Goal: Find specific page/section: Find specific page/section

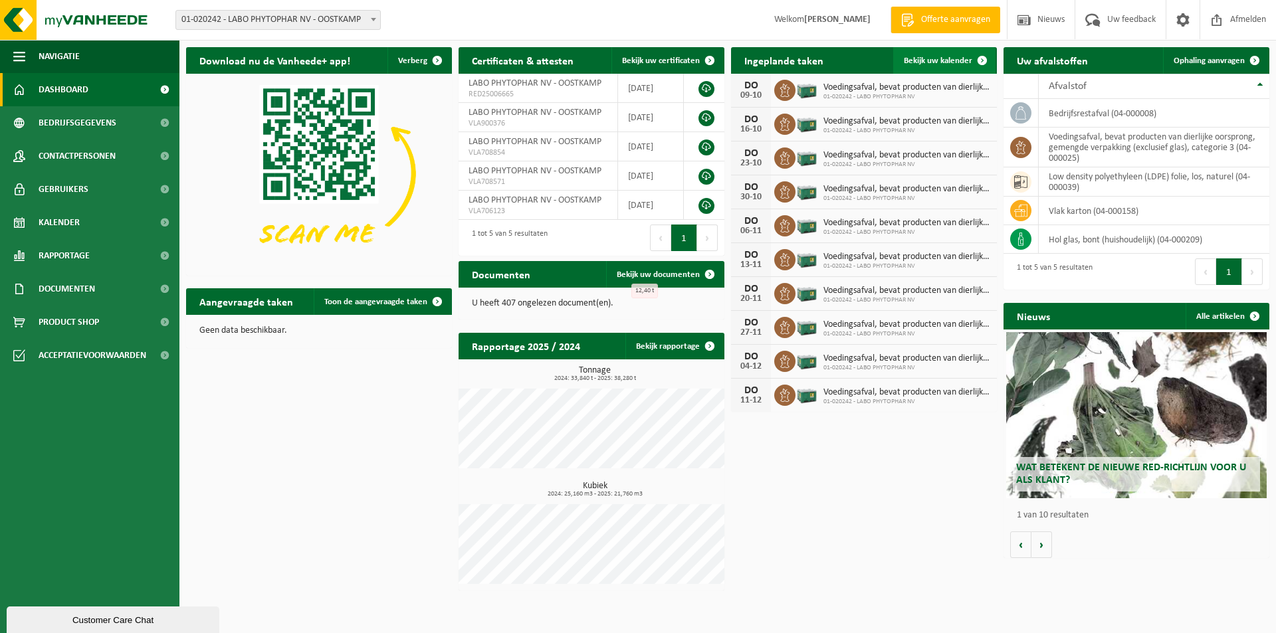
click at [950, 60] on span "Bekijk uw kalender" at bounding box center [938, 60] width 68 height 9
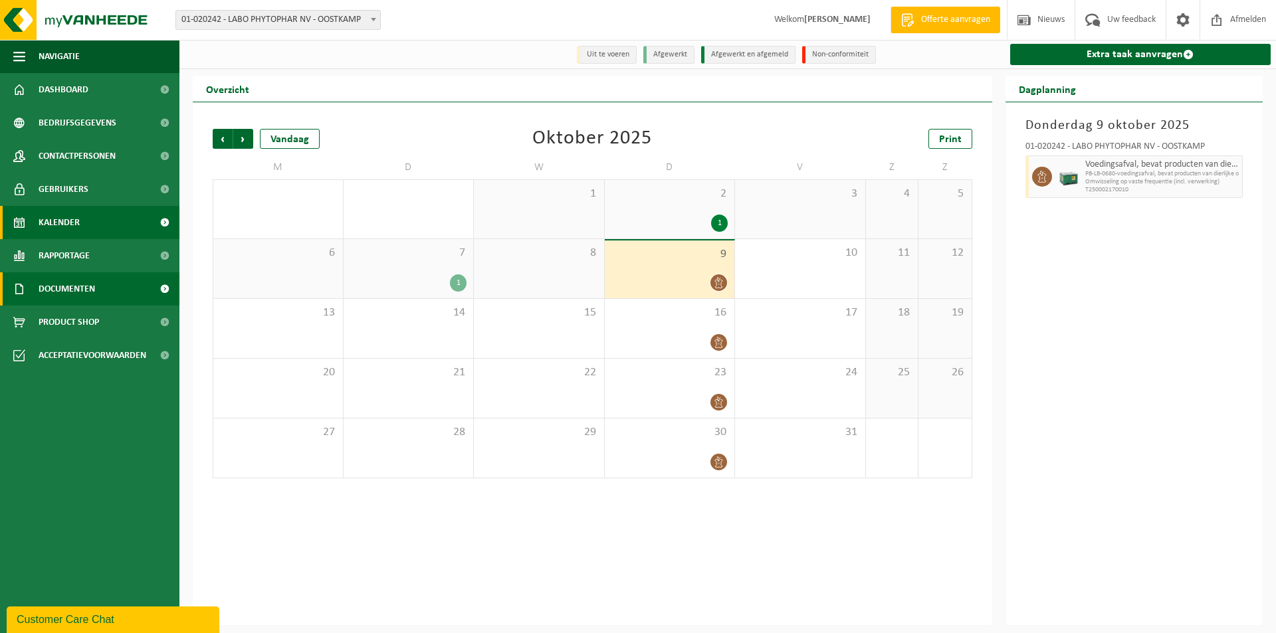
click at [111, 288] on link "Documenten" at bounding box center [89, 289] width 179 height 33
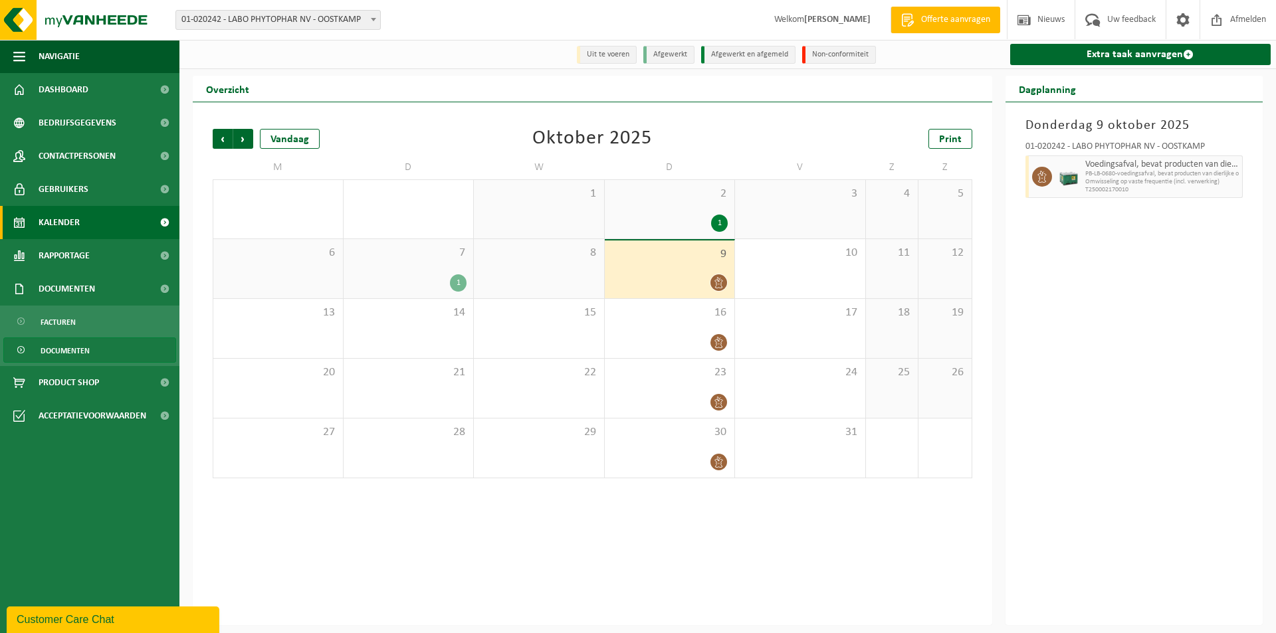
click at [74, 354] on span "Documenten" at bounding box center [65, 350] width 49 height 25
